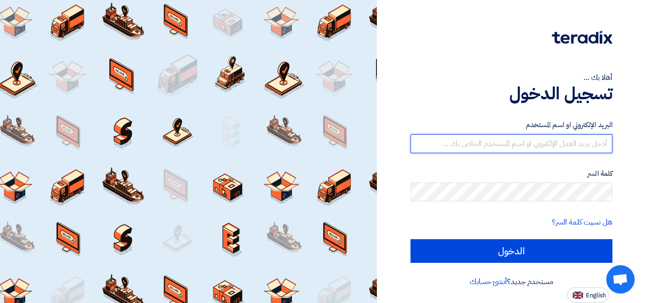
type input "[EMAIL_ADDRESS][DOMAIN_NAME]"
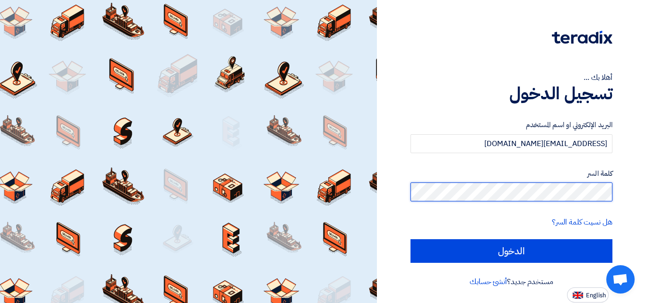
click at [644, 189] on div "أهلا بك ... تسجيل الدخول البريد الإلكتروني او اسم المستخدم [EMAIL_ADDRESS][DOMA…" at bounding box center [511, 151] width 269 height 303
click at [410, 239] on input "الدخول" at bounding box center [511, 251] width 202 height 24
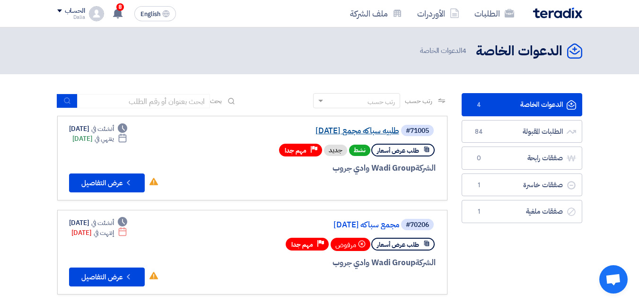
click at [341, 130] on link "طلبيه سباكه مجمع [DATE]" at bounding box center [304, 131] width 189 height 9
